Goal: Information Seeking & Learning: Learn about a topic

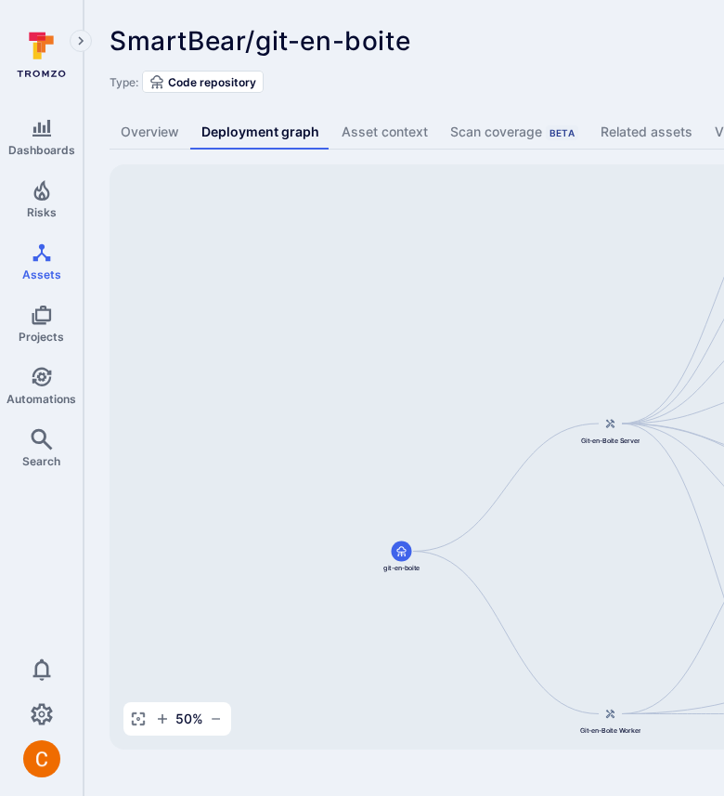
click at [565, 93] on div "SmartBear/git-en-boite ... Show more Type: Code repository Overview Deployment …" at bounding box center [710, 387] width 1253 height 775
click at [613, 44] on div "SmartBear/git-en-boite ... Show more" at bounding box center [578, 41] width 936 height 30
click at [575, 64] on div "SmartBear/git-en-boite ... Show more Type: Code repository" at bounding box center [710, 59] width 1201 height 67
click at [551, 77] on div "Type: Code repository" at bounding box center [710, 82] width 1201 height 22
drag, startPoint x: 289, startPoint y: 556, endPoint x: 289, endPoint y: 360, distance: 195.9
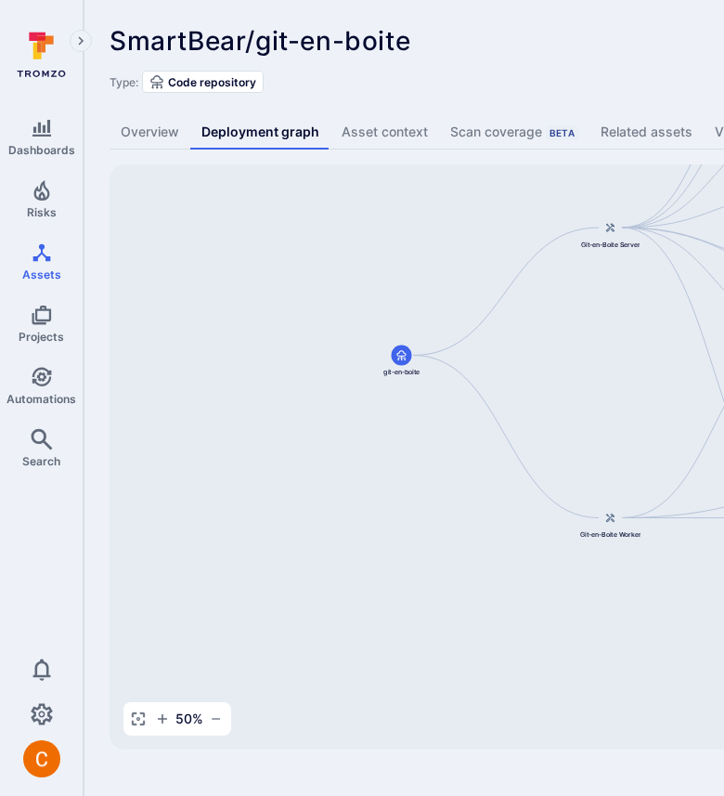
click at [289, 360] on div "git-en-boite-server smartbear/git-en-boite Git-en-Boite Server git-en-boite Git…" at bounding box center [715, 456] width 1211 height 585
click at [317, 96] on div "SmartBear/git-en-boite ... Show more Type: Code repository Overview Deployment …" at bounding box center [710, 387] width 1253 height 775
click at [602, 88] on div "Type: Code repository" at bounding box center [710, 82] width 1201 height 22
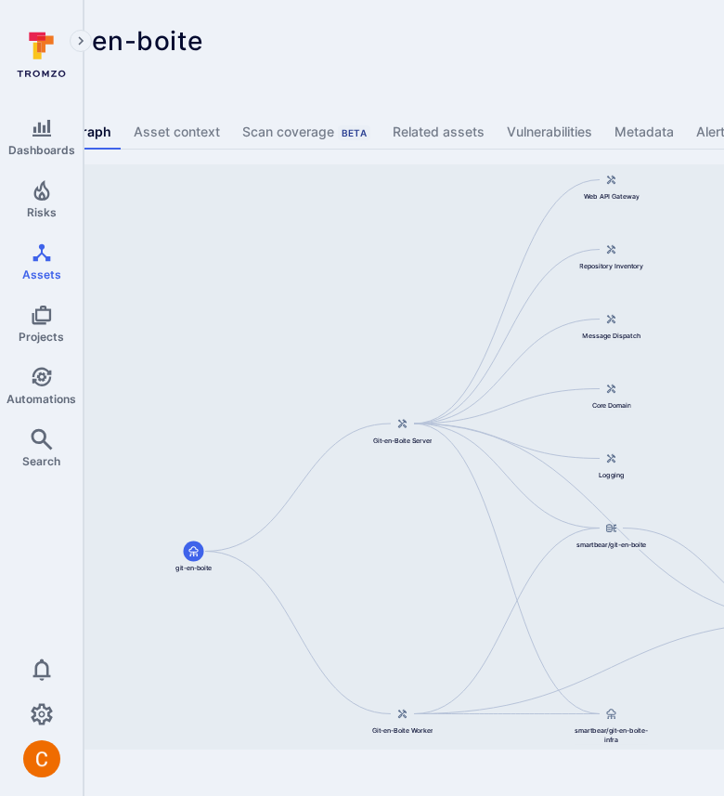
scroll to position [0, 207]
click at [559, 72] on div "Type: Code repository" at bounding box center [503, 82] width 1201 height 22
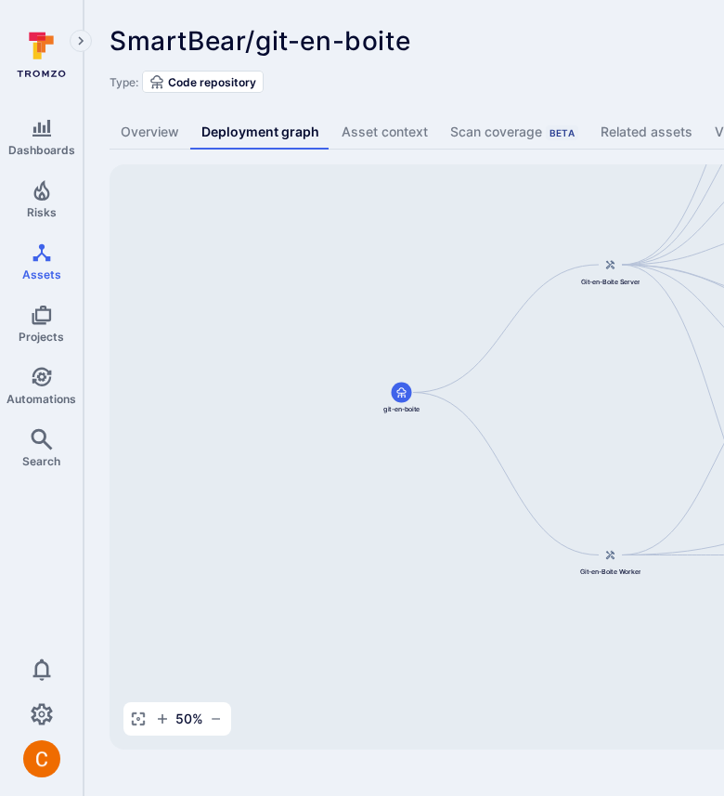
drag, startPoint x: 423, startPoint y: 494, endPoint x: 423, endPoint y: 304, distance: 189.4
click at [423, 304] on div "git-en-boite-server smartbear/git-en-boite Git-en-Boite Server git-en-boite Git…" at bounding box center [715, 456] width 1211 height 585
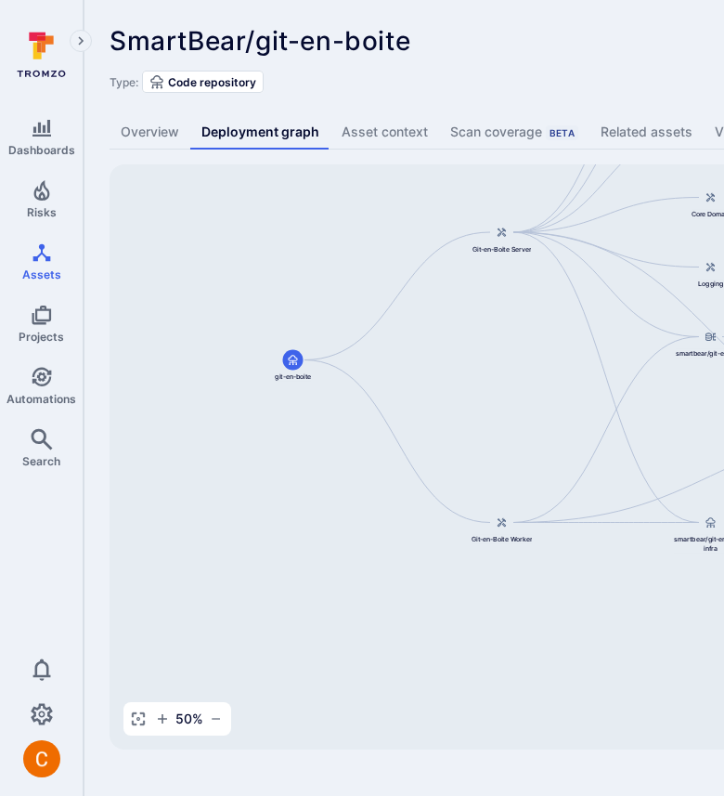
drag, startPoint x: 476, startPoint y: 268, endPoint x: 369, endPoint y: 266, distance: 106.8
click at [369, 266] on div "git-en-boite-server smartbear/git-en-boite Git-en-Boite Server git-en-boite Git…" at bounding box center [715, 456] width 1211 height 585
click at [606, 42] on div "SmartBear/git-en-boite ... Show more" at bounding box center [578, 41] width 936 height 30
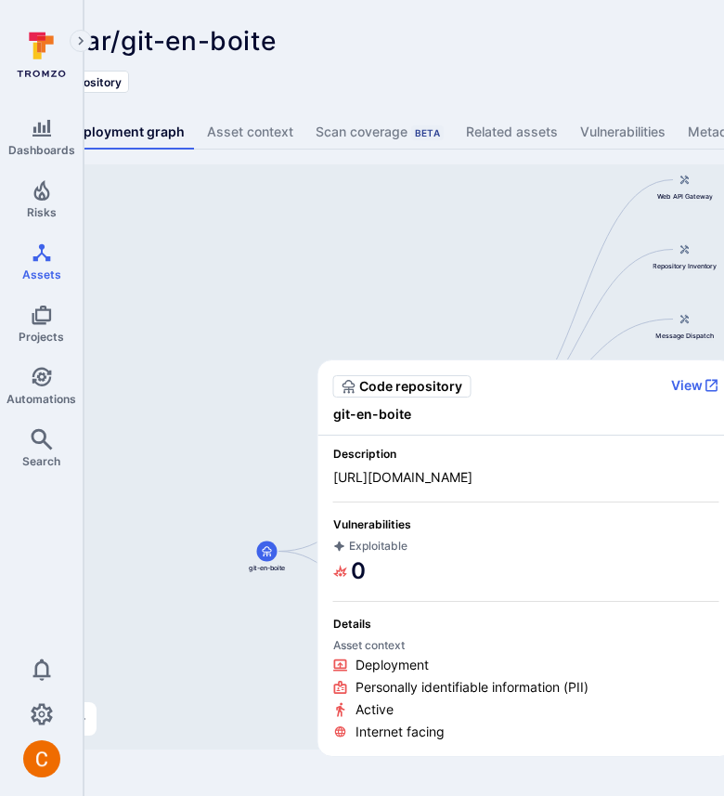
scroll to position [0, 141]
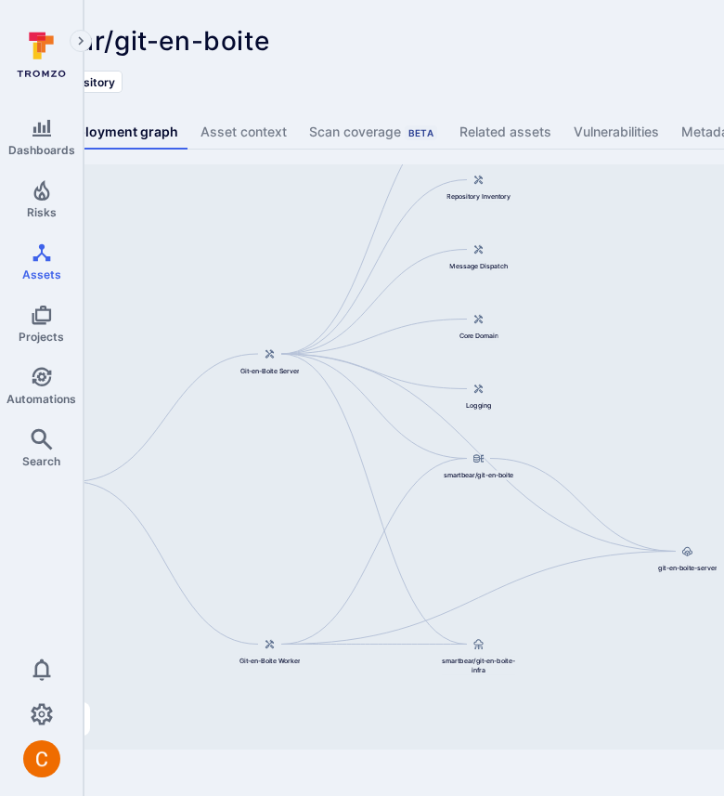
drag, startPoint x: 528, startPoint y: 252, endPoint x: 329, endPoint y: 182, distance: 211.4
click at [329, 182] on div "git-en-boite-server smartbear/git-en-boite Git-en-Boite Server git-en-boite Git…" at bounding box center [573, 456] width 1211 height 585
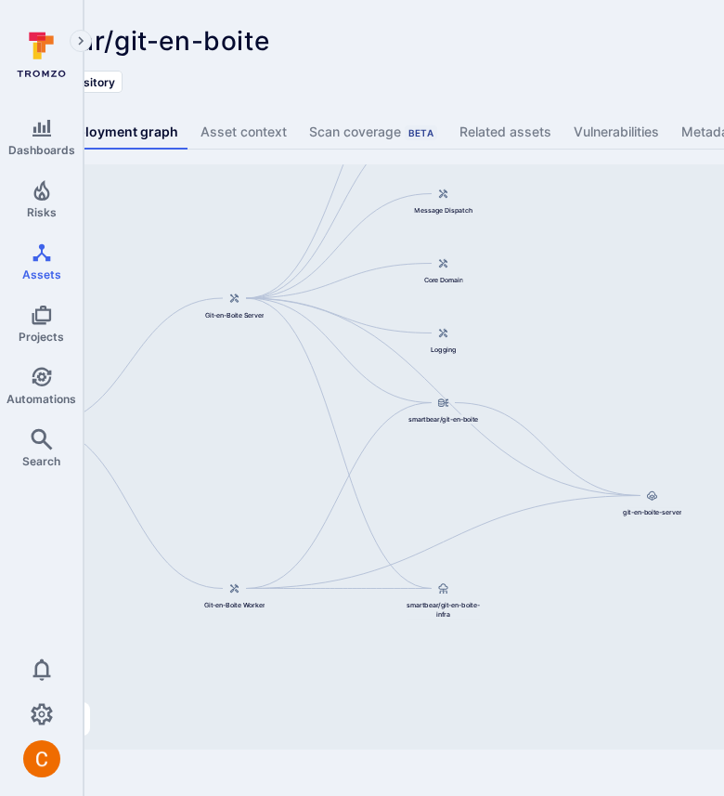
drag, startPoint x: 621, startPoint y: 685, endPoint x: 586, endPoint y: 629, distance: 65.9
click at [586, 629] on div "git-en-boite-server smartbear/git-en-boite Git-en-Boite Server git-en-boite Git…" at bounding box center [573, 456] width 1211 height 585
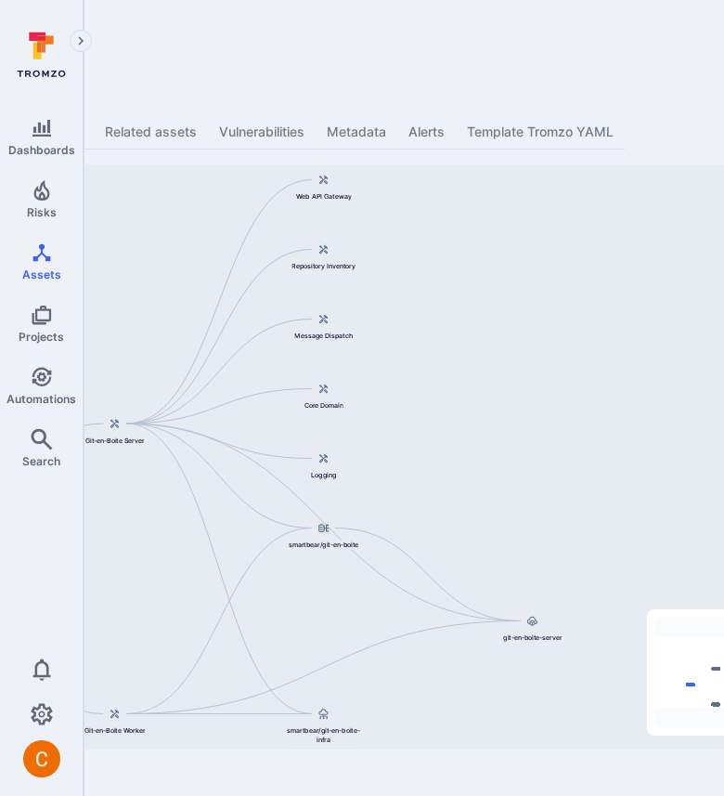
scroll to position [0, 418]
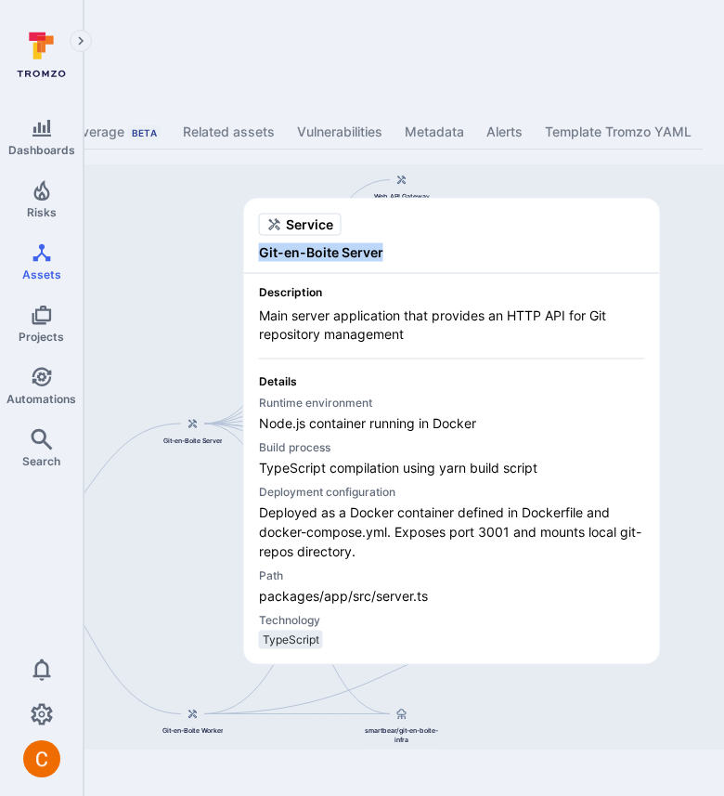
copy span "Git-en-Boite Server"
drag, startPoint x: 385, startPoint y: 255, endPoint x: 262, endPoint y: 255, distance: 123.5
click at [262, 255] on span "Git-en-Boite Server" at bounding box center [452, 252] width 386 height 19
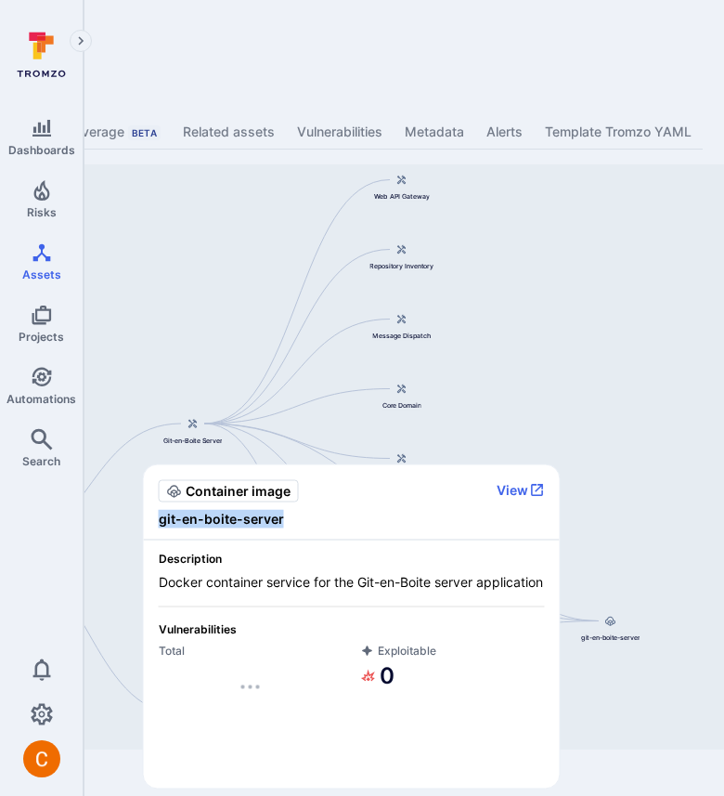
copy span "git-en-boite-server"
drag, startPoint x: 286, startPoint y: 517, endPoint x: 154, endPoint y: 522, distance: 131.9
click at [154, 522] on div "Container image View git-en-boite-server" at bounding box center [352, 502] width 416 height 75
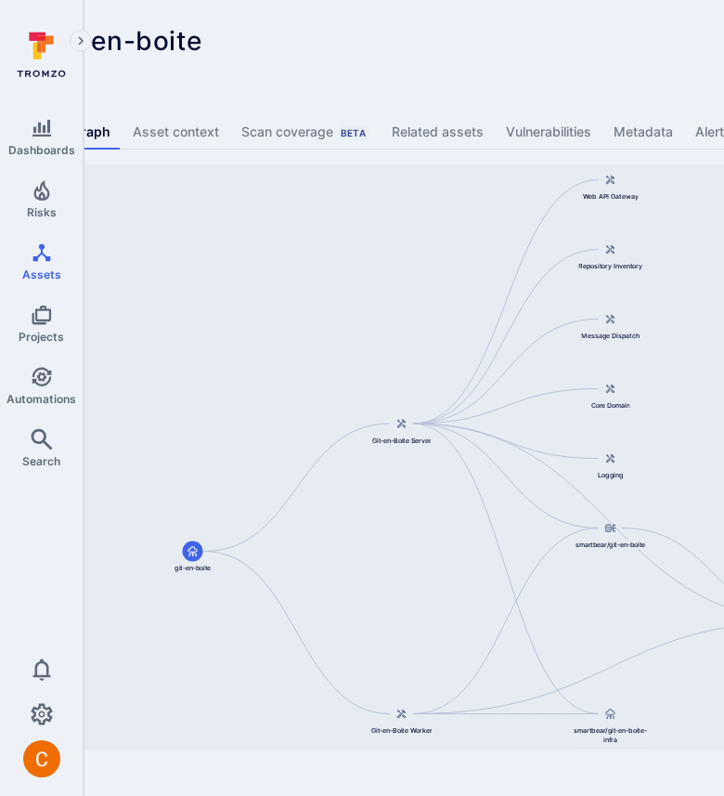
scroll to position [0, 269]
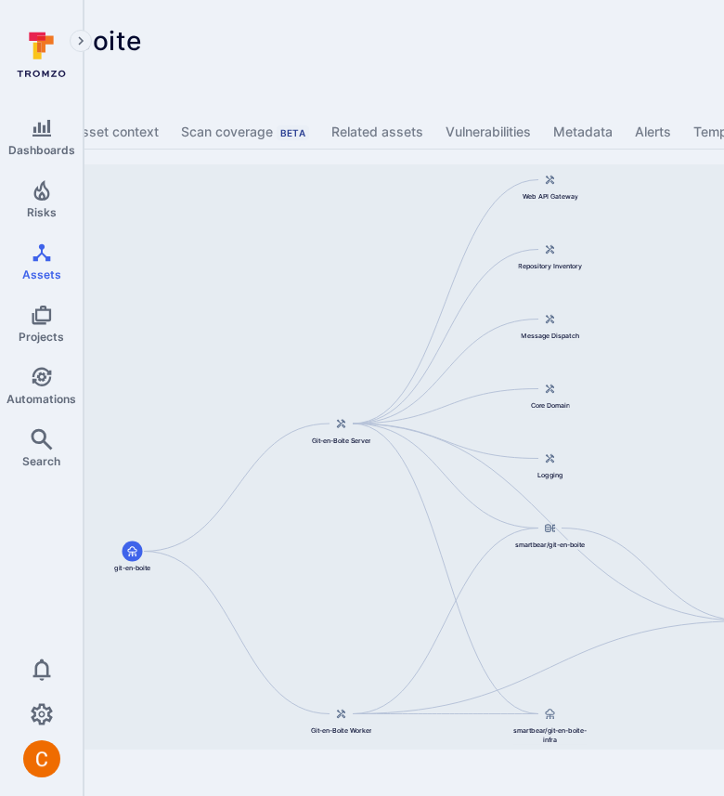
click at [476, 55] on div "SmartBear/git-en-boite ... Show more" at bounding box center [308, 41] width 936 height 30
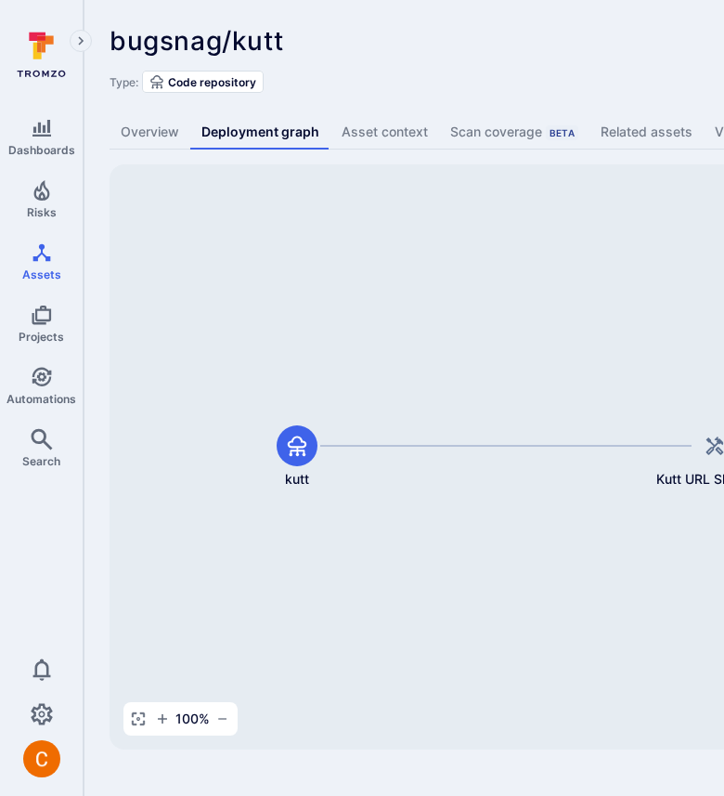
click at [495, 46] on div "bugsnag/kutt ... Show more" at bounding box center [578, 41] width 936 height 30
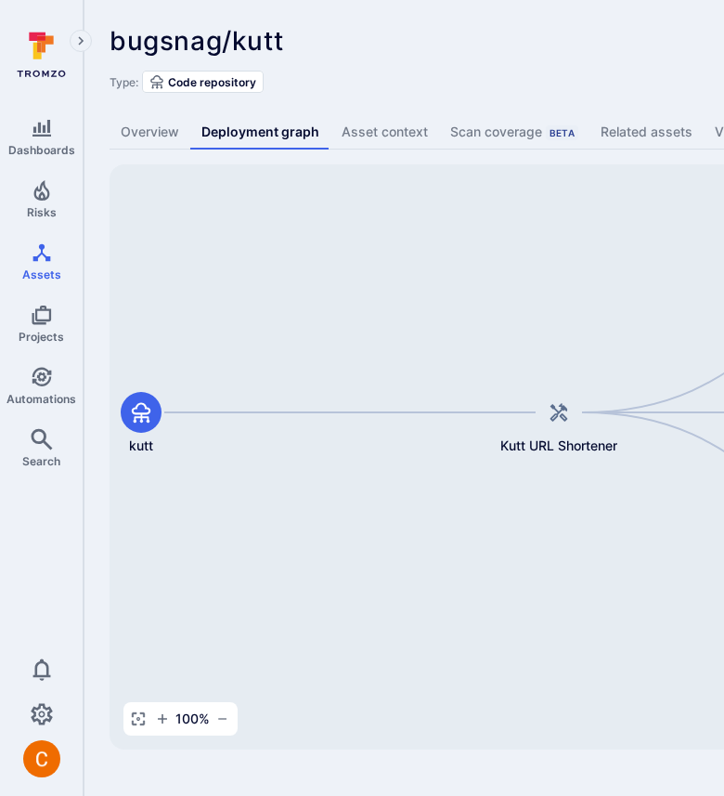
drag, startPoint x: 613, startPoint y: 346, endPoint x: 456, endPoint y: 313, distance: 160.4
click at [456, 313] on div "Kutt URL Shortener kutt kutt kutt postgres-0" at bounding box center [715, 456] width 1211 height 585
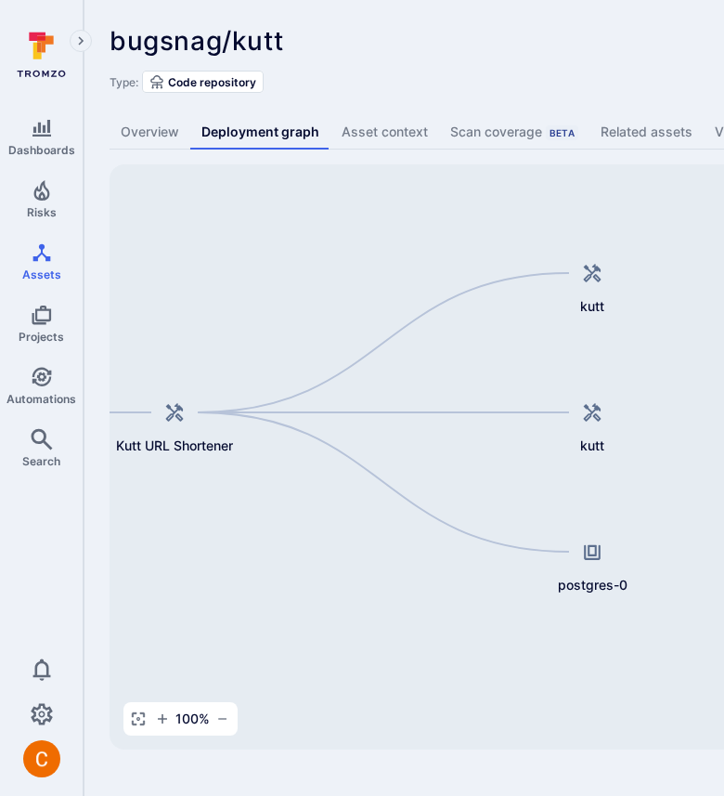
drag, startPoint x: 511, startPoint y: 166, endPoint x: 127, endPoint y: 166, distance: 383.4
click at [127, 166] on div "Kutt URL Shortener kutt kutt kutt postgres-0" at bounding box center [715, 456] width 1211 height 585
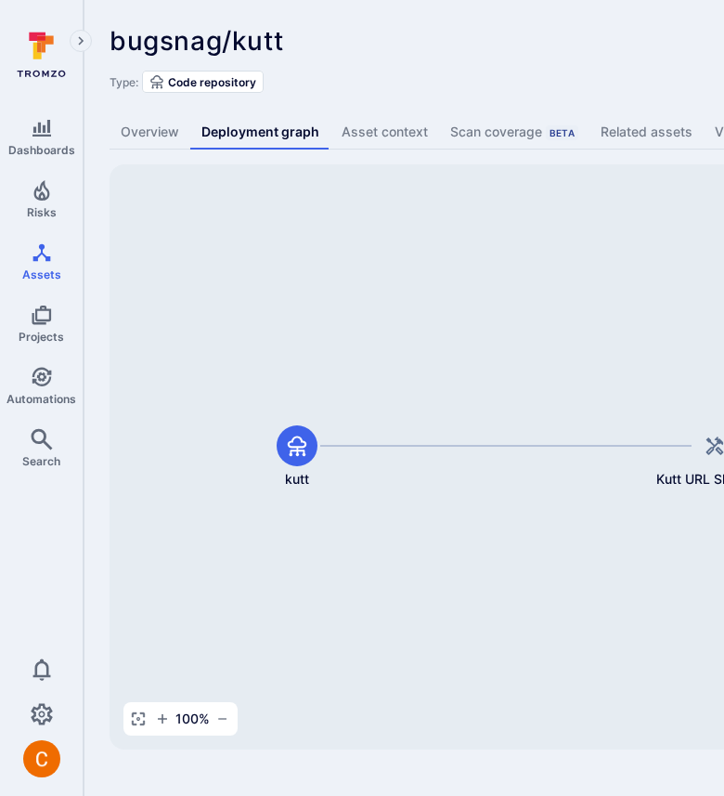
click at [378, 37] on div "bugsnag/kutt ... Show more" at bounding box center [578, 41] width 936 height 30
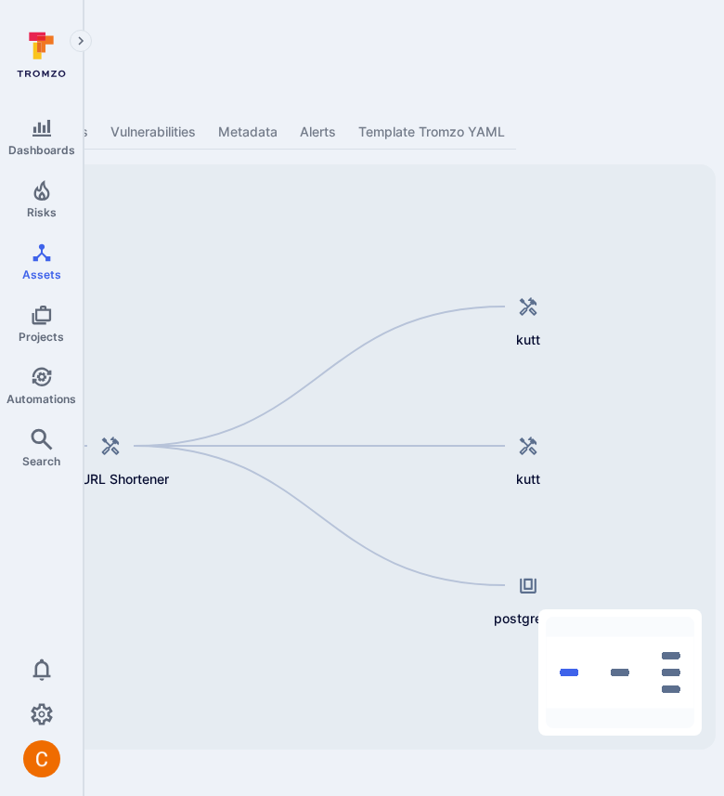
scroll to position [0, 613]
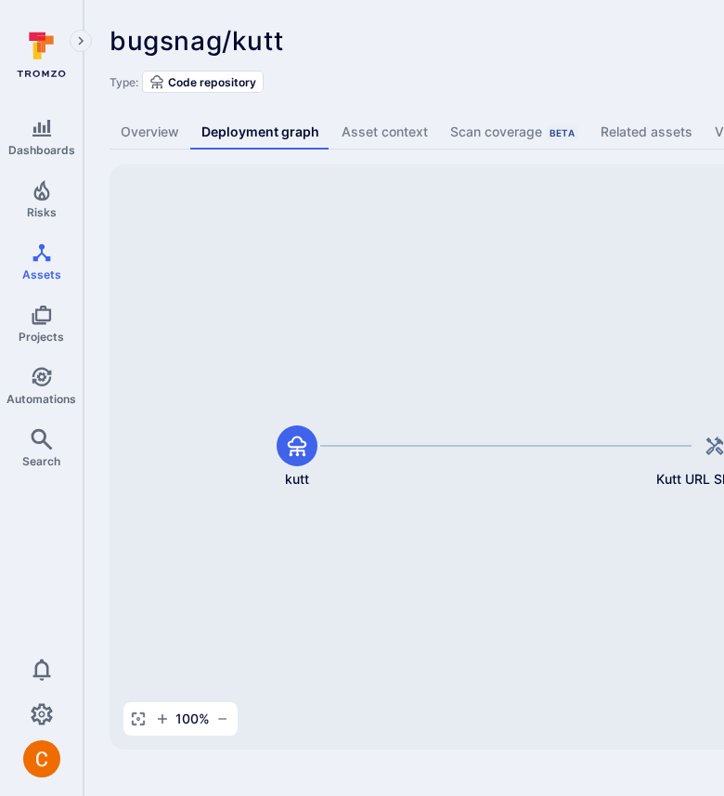
click at [642, 31] on div "bugsnag/kutt ... Show more" at bounding box center [578, 41] width 936 height 30
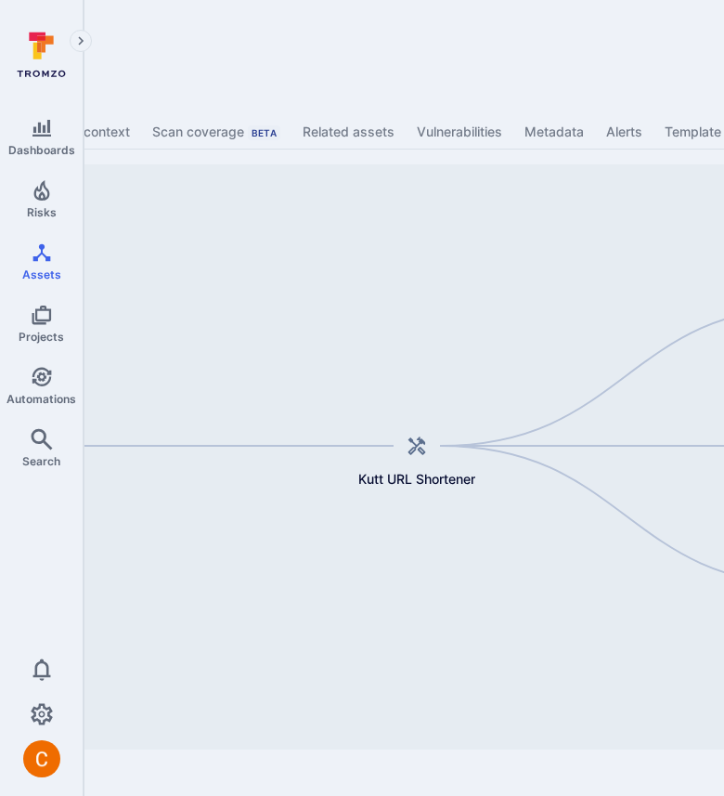
scroll to position [0, 113]
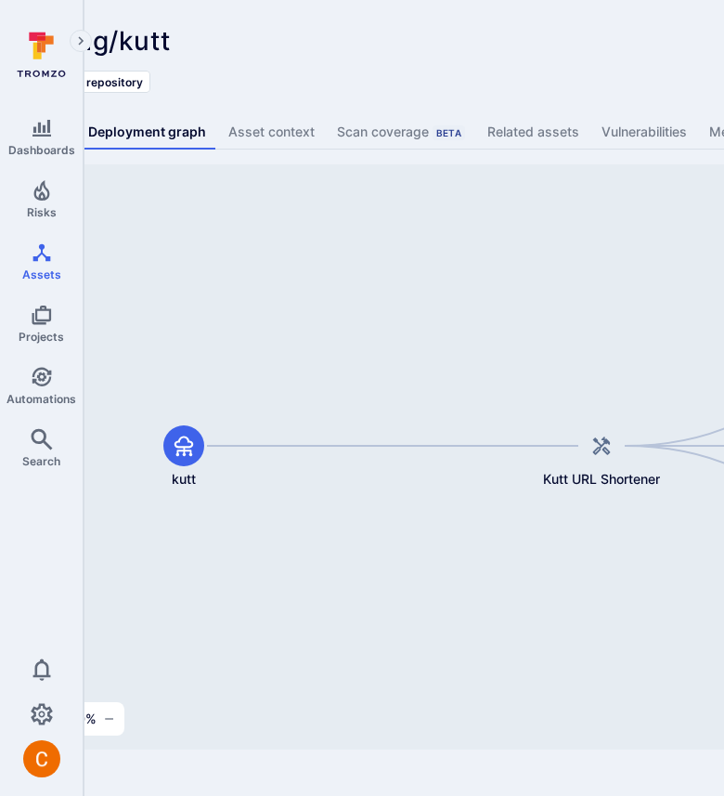
click at [496, 96] on div "bugsnag/kutt ... Show more Type: Code repository Overview Deployment graph Asse…" at bounding box center [596, 387] width 1253 height 775
click at [508, 65] on div "bugsnag/kutt ... Show more Type: Code repository" at bounding box center [596, 59] width 1201 height 67
